Goal: Communication & Community: Share content

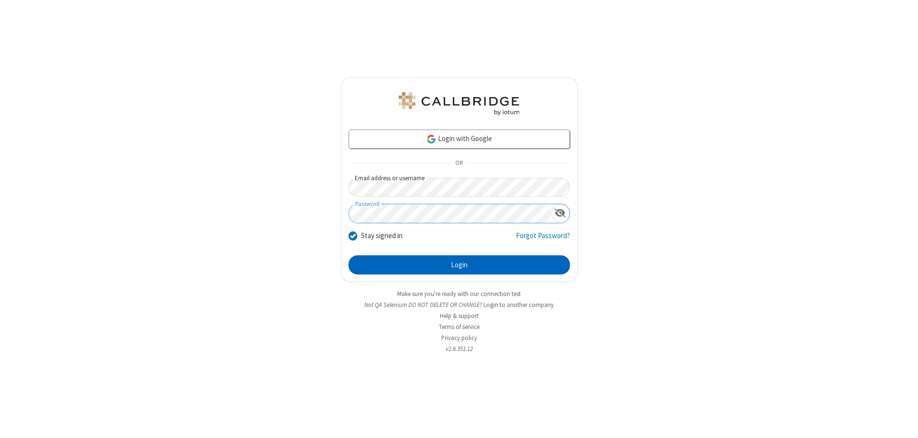
click at [459, 265] on button "Login" at bounding box center [459, 264] width 221 height 19
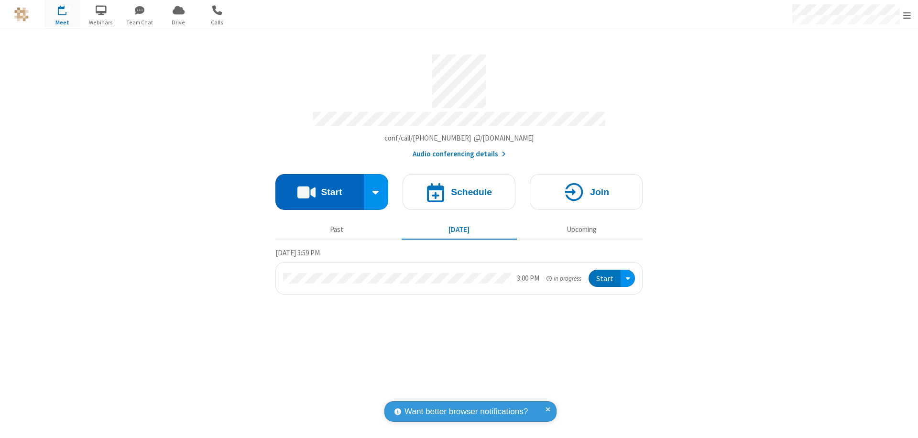
click at [319, 187] on button "Start" at bounding box center [319, 192] width 88 height 36
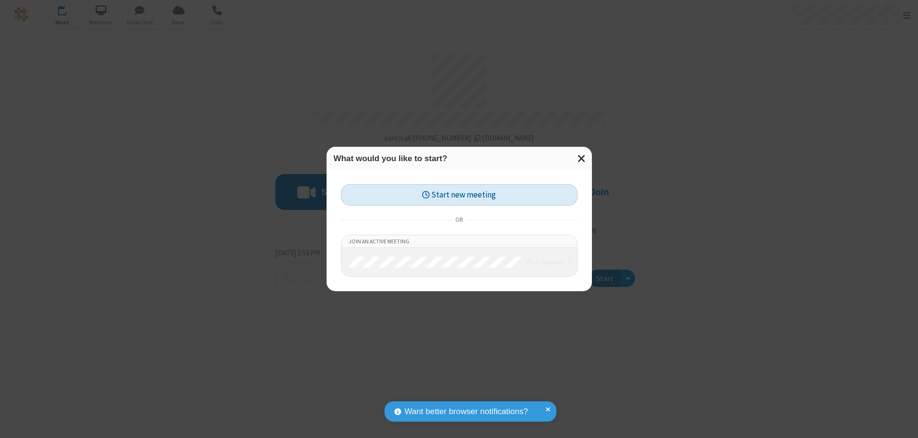
click at [459, 195] on button "Start new meeting" at bounding box center [459, 195] width 237 height 22
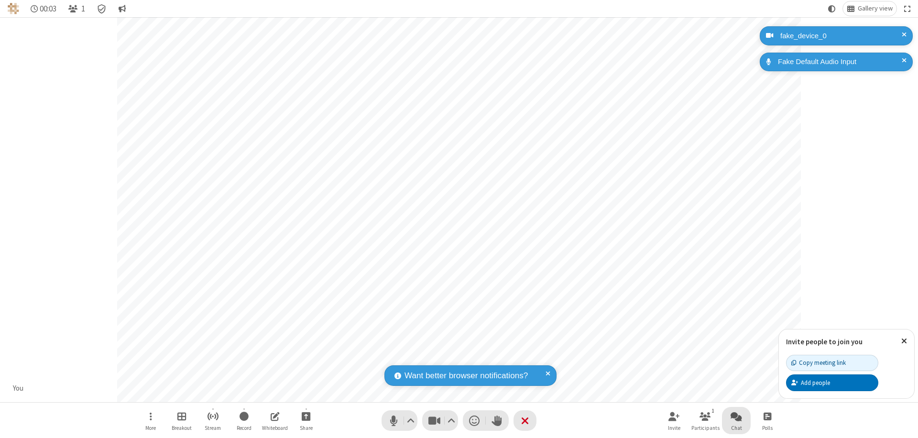
click at [736, 416] on span "Open chat" at bounding box center [736, 416] width 11 height 12
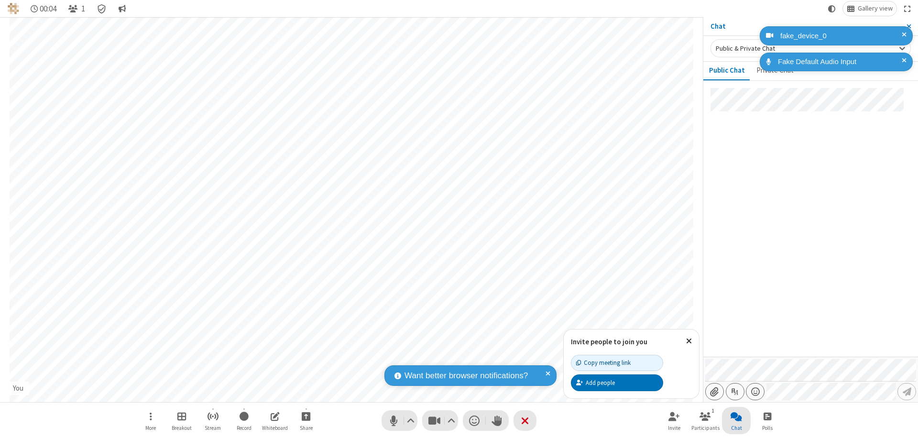
type input "C:\fakepath\doc_test.docx"
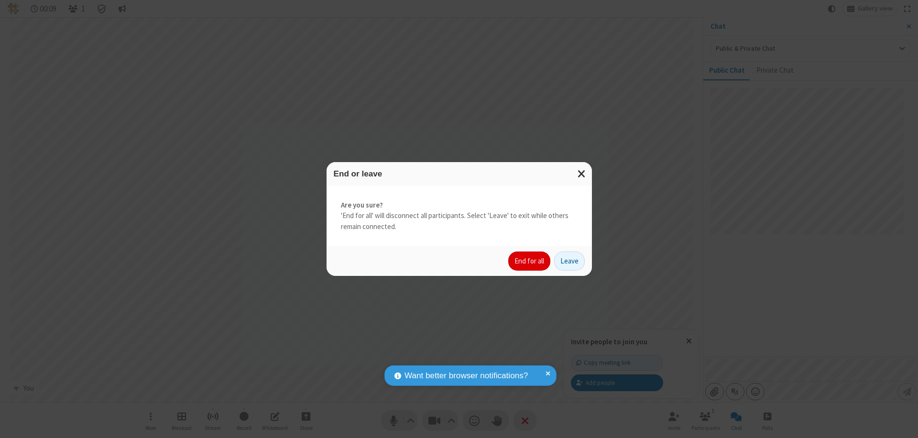
click at [530, 261] on button "End for all" at bounding box center [529, 261] width 42 height 19
